Goal: Task Accomplishment & Management: Manage account settings

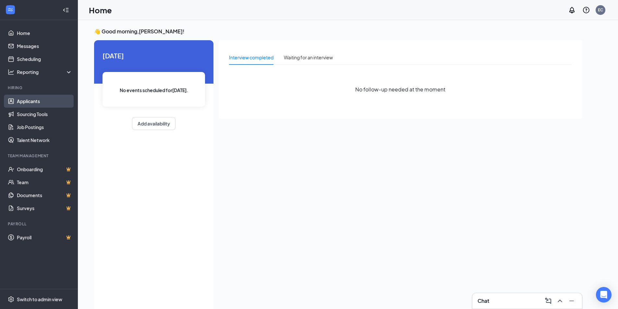
click at [22, 96] on link "Applicants" at bounding box center [44, 101] width 55 height 13
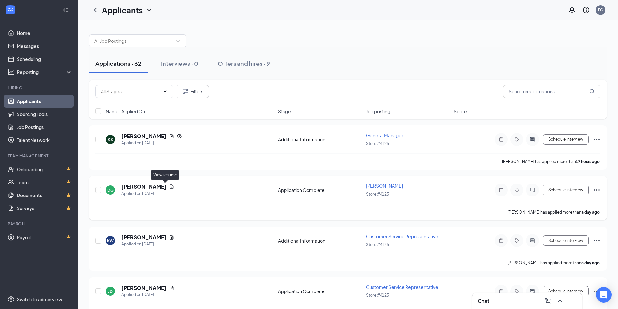
click at [170, 188] on icon "Document" at bounding box center [172, 187] width 4 height 4
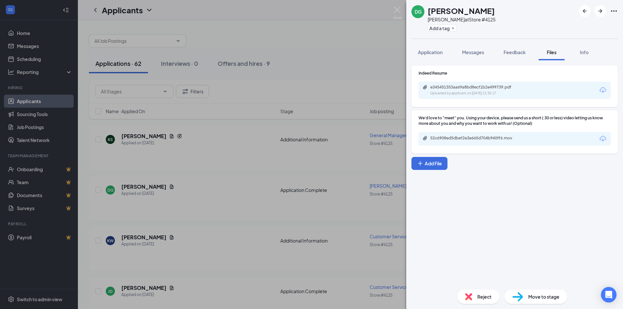
click at [447, 142] on div "52c6908ed5dbef2e3e665d704b940ff6.mov" at bounding box center [514, 139] width 192 height 14
click at [447, 136] on div "52c6908ed5dbef2e3e665d704b940ff6.mov" at bounding box center [475, 138] width 91 height 5
click at [313, 145] on div "DG [PERSON_NAME] [PERSON_NAME] at Store #4125 Add a tag Application Messages Fe…" at bounding box center [311, 154] width 623 height 309
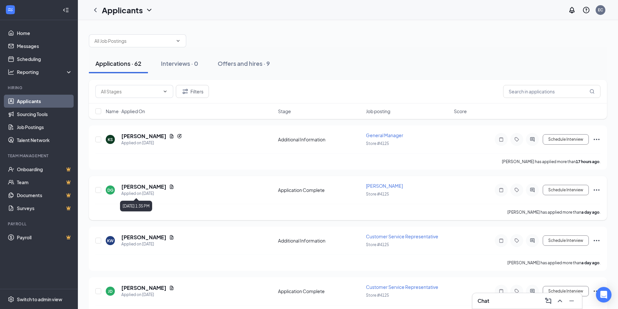
click at [168, 187] on div "DG [PERSON_NAME] Applied on [DATE]" at bounding box center [190, 190] width 168 height 14
click at [169, 186] on icon "Document" at bounding box center [171, 186] width 5 height 5
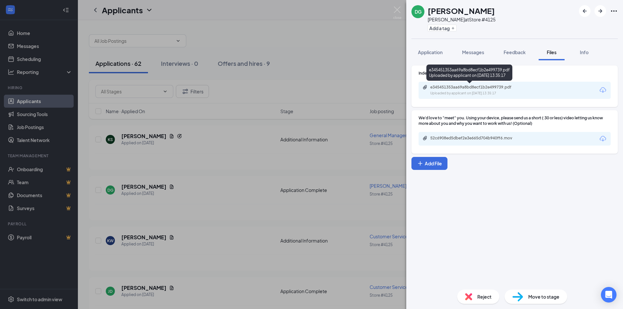
click at [450, 94] on div "Uploaded by applicant on [DATE] 13:35:17" at bounding box center [478, 93] width 97 height 5
click at [191, 94] on div "DG [PERSON_NAME] [PERSON_NAME] at Store #4125 Add a tag Application Messages Fe…" at bounding box center [311, 154] width 623 height 309
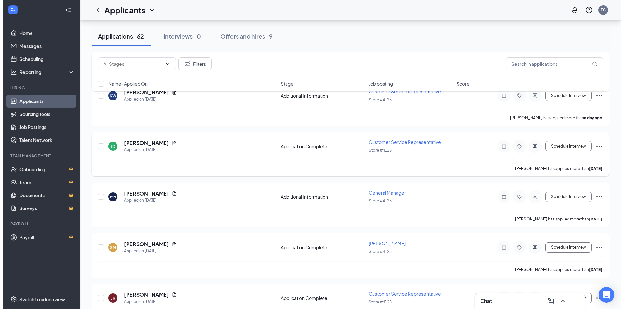
scroll to position [130, 0]
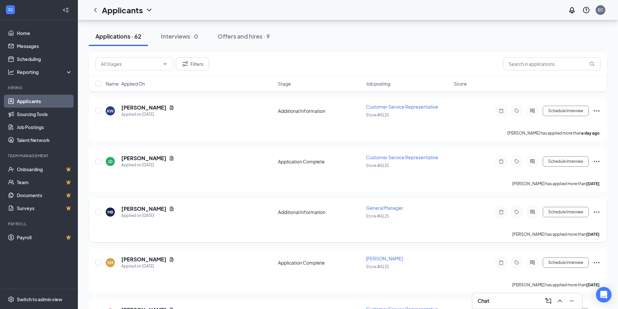
click at [171, 208] on div "MB [PERSON_NAME] Applied on [DATE]" at bounding box center [190, 212] width 168 height 14
click at [169, 208] on div "MB [PERSON_NAME] Applied on [DATE]" at bounding box center [190, 212] width 168 height 14
click at [170, 208] on icon "Document" at bounding box center [172, 209] width 4 height 4
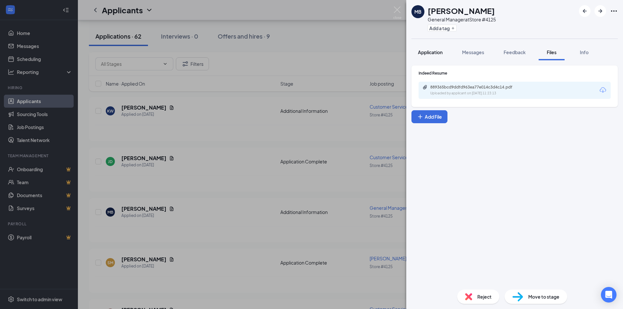
click at [432, 50] on span "Application" at bounding box center [430, 52] width 25 height 6
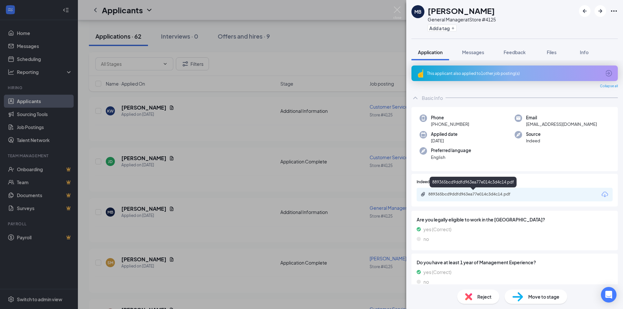
click at [442, 195] on div "889365bcd9ddfd963ea77e014c3d4c14.pdf" at bounding box center [473, 194] width 91 height 5
click at [201, 153] on div "MB [PERSON_NAME] General Manager at Store #4125 Add a tag Application Messages …" at bounding box center [311, 154] width 623 height 309
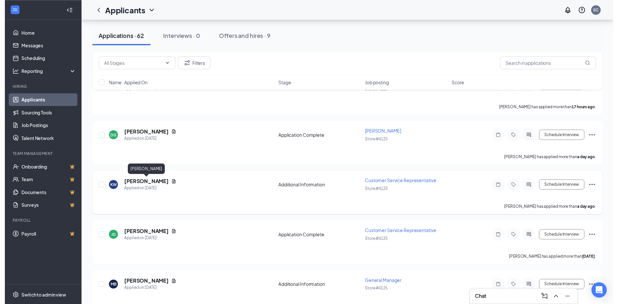
scroll to position [32, 0]
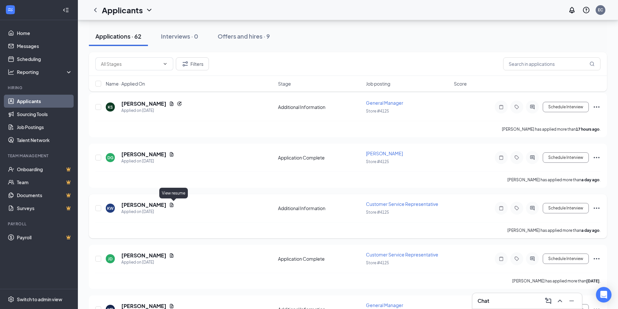
click at [174, 205] on icon "Document" at bounding box center [172, 205] width 4 height 4
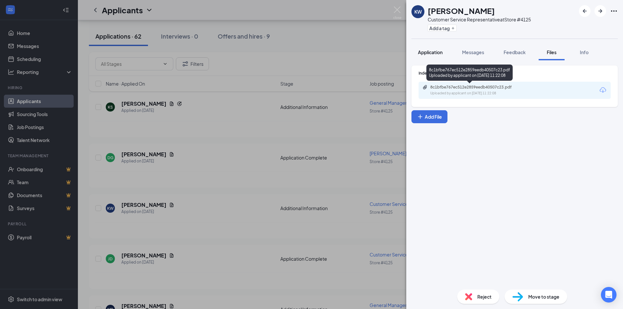
click at [430, 51] on span "Application" at bounding box center [430, 52] width 25 height 6
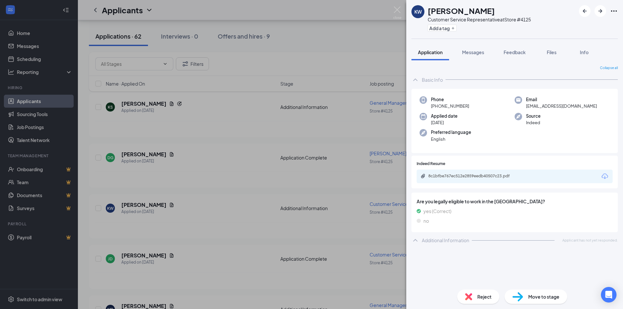
click at [188, 125] on div "KW [PERSON_NAME] Customer Service Representative at Store #4125 Add a tag Appli…" at bounding box center [311, 154] width 623 height 309
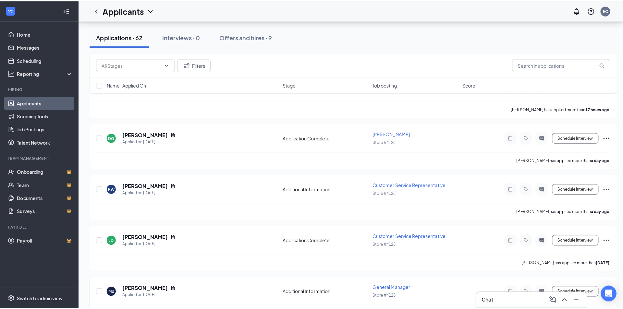
scroll to position [97, 0]
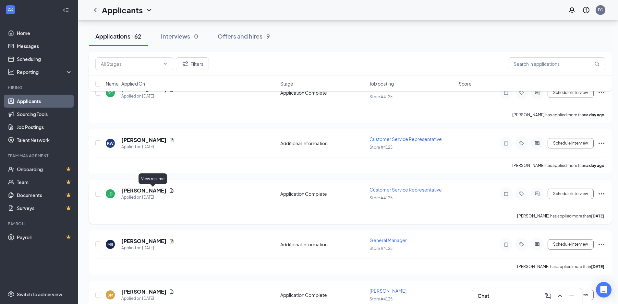
click at [170, 191] on icon "Document" at bounding box center [172, 190] width 4 height 4
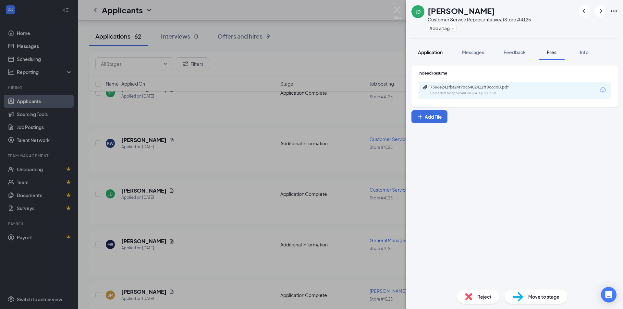
click at [426, 58] on button "Application" at bounding box center [430, 52] width 38 height 16
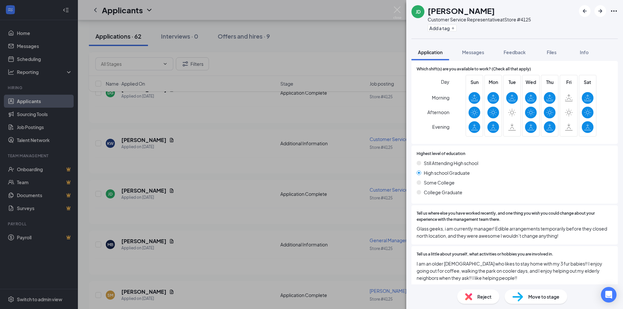
scroll to position [190, 0]
